Goal: Information Seeking & Learning: Find contact information

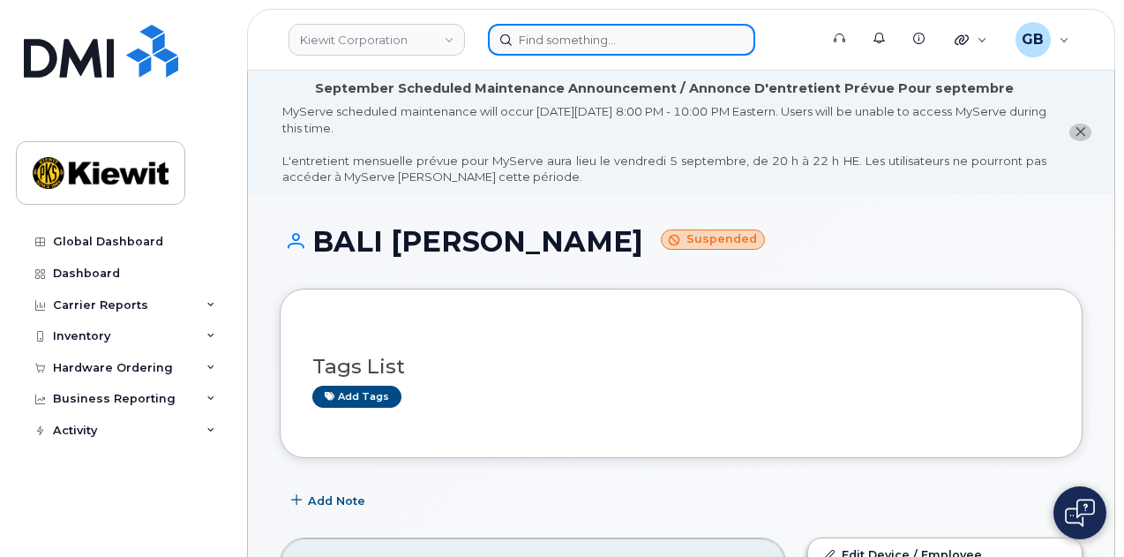
click at [563, 41] on input at bounding box center [621, 40] width 267 height 32
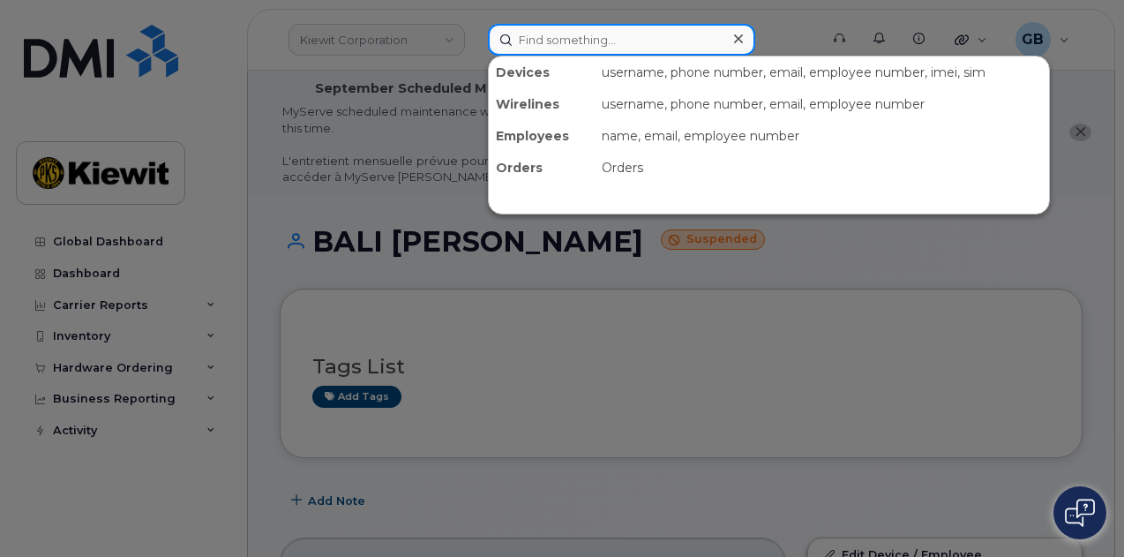
paste input "555370"
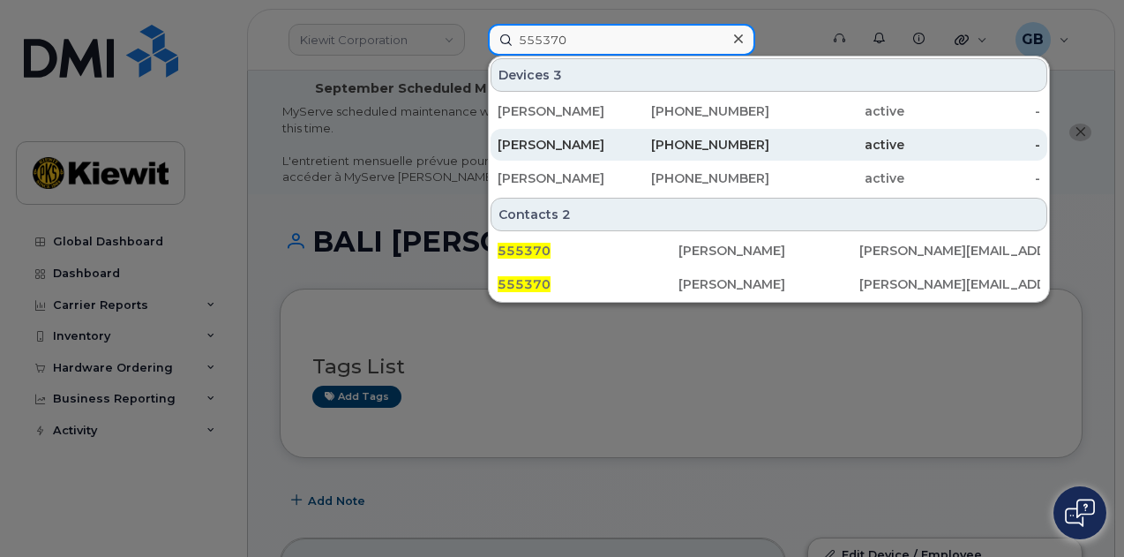
type input "555370"
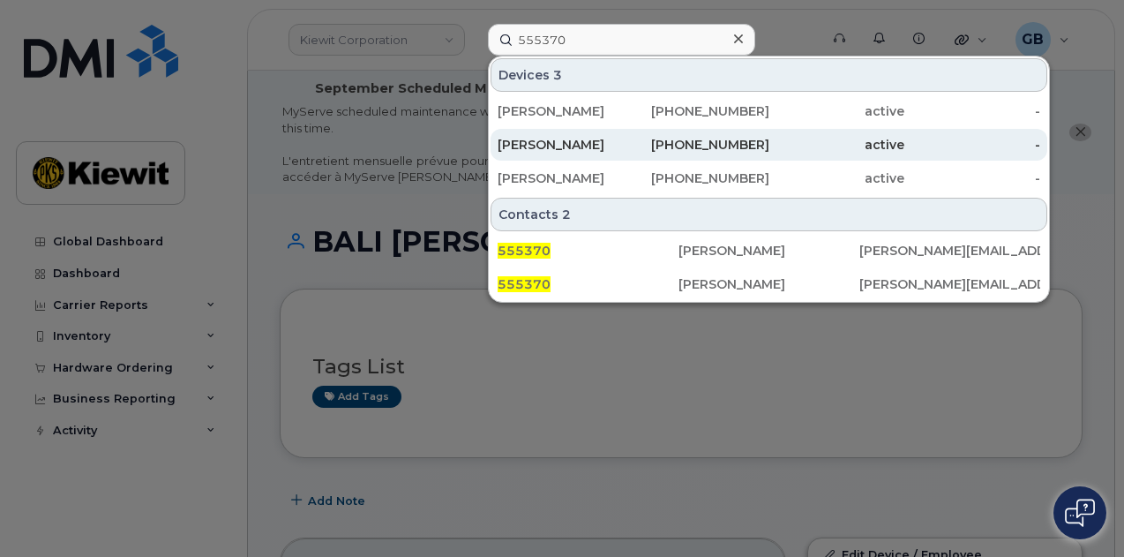
click at [600, 145] on div "JACQUELINE CHEN" at bounding box center [565, 145] width 136 height 18
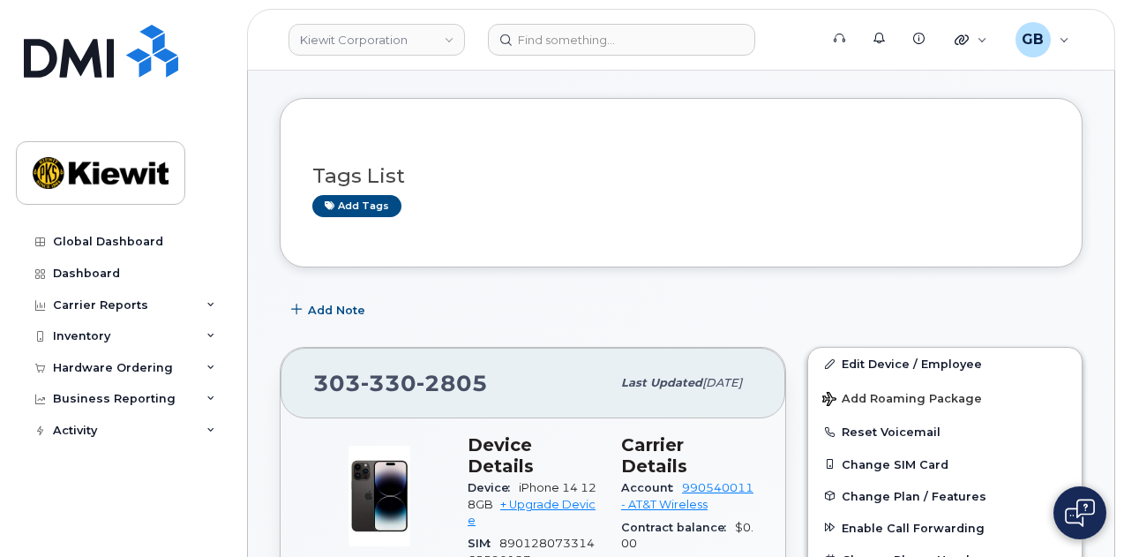
scroll to position [441, 0]
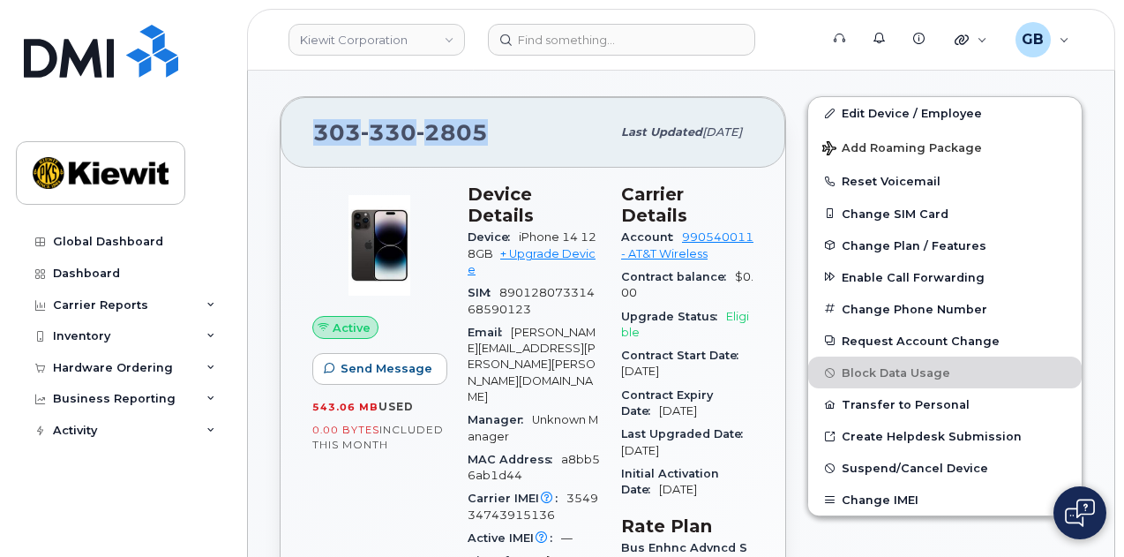
drag, startPoint x: 489, startPoint y: 139, endPoint x: 313, endPoint y: 128, distance: 175.9
click at [313, 128] on div "303 330 2805" at bounding box center [461, 132] width 297 height 37
copy span "303 330 2805"
